Goal: Find contact information: Find contact information

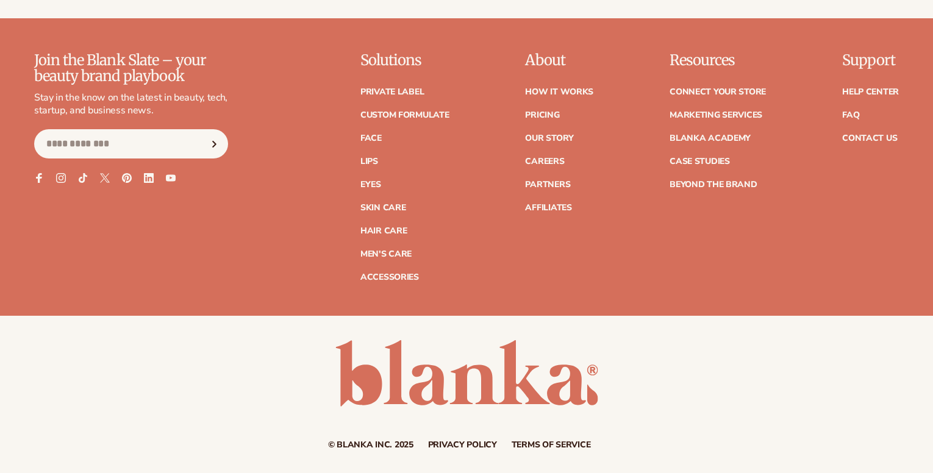
scroll to position [5294, 0]
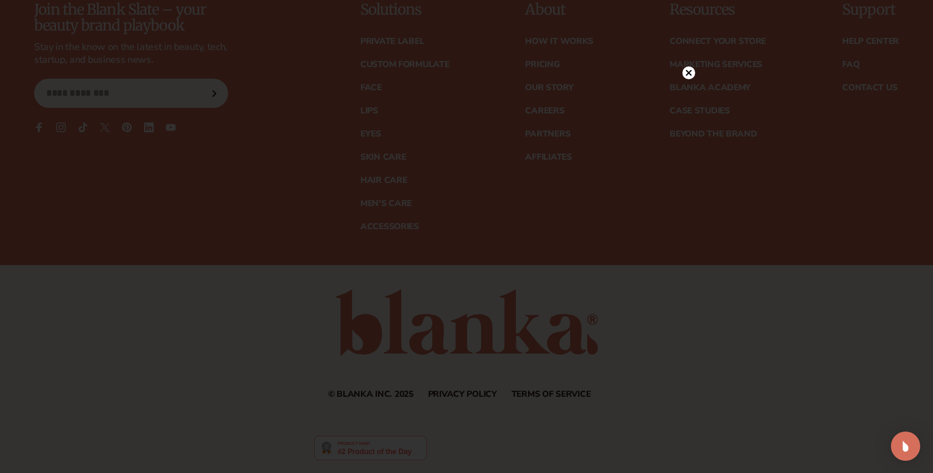
click at [692, 77] on div at bounding box center [466, 236] width 933 height 473
click at [688, 102] on circle at bounding box center [689, 98] width 13 height 13
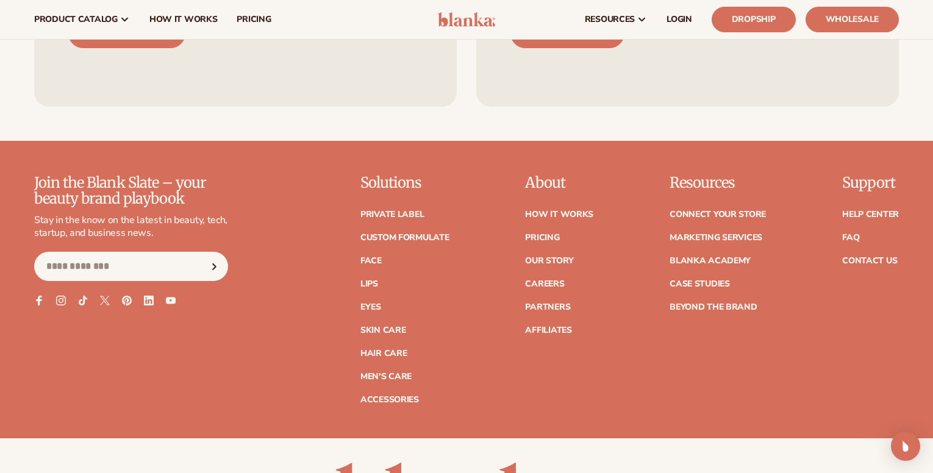
scroll to position [5117, 0]
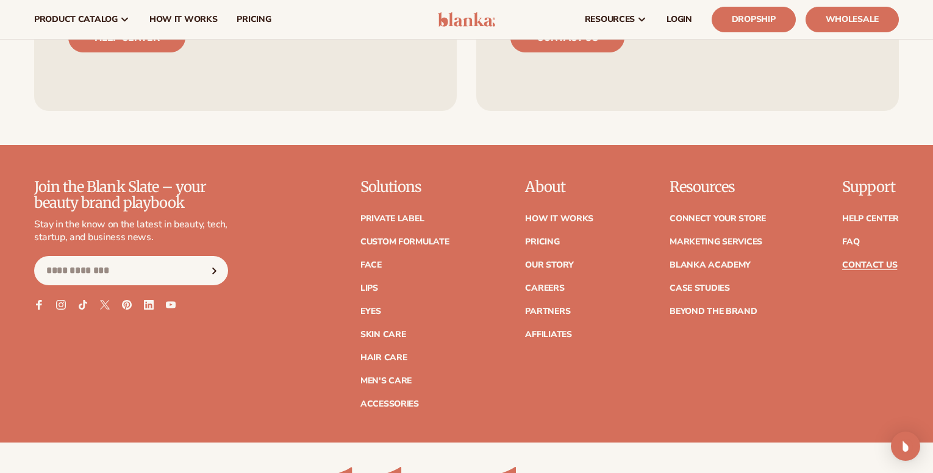
click at [879, 262] on link "Contact Us" at bounding box center [870, 265] width 55 height 9
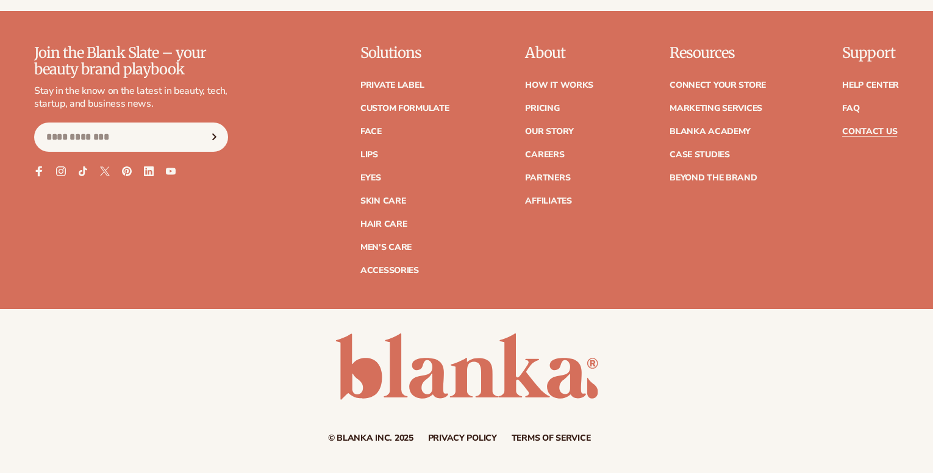
scroll to position [1119, 0]
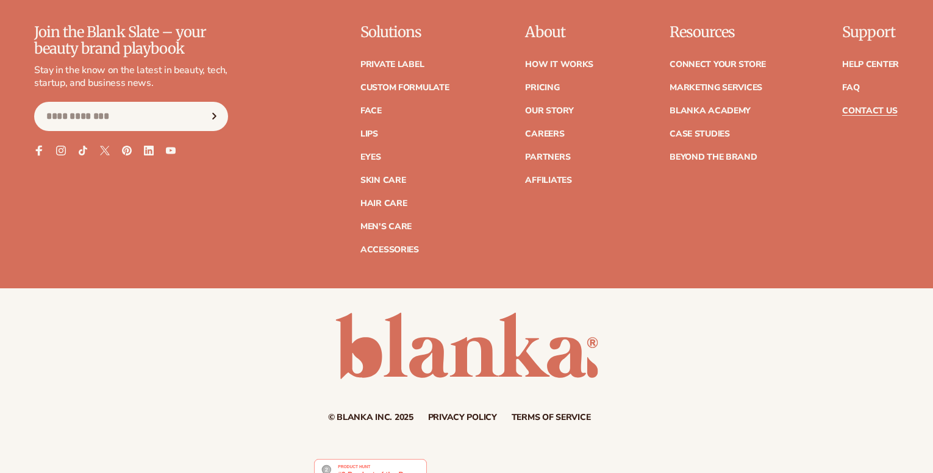
click at [38, 148] on icon at bounding box center [39, 150] width 10 height 10
